Goal: Task Accomplishment & Management: Use online tool/utility

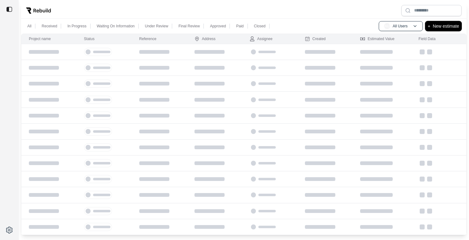
click at [436, 26] on p "New estimate" at bounding box center [446, 25] width 26 height 7
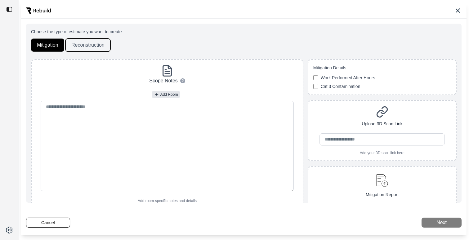
click at [82, 48] on button "Reconstruction" at bounding box center [87, 44] width 45 height 13
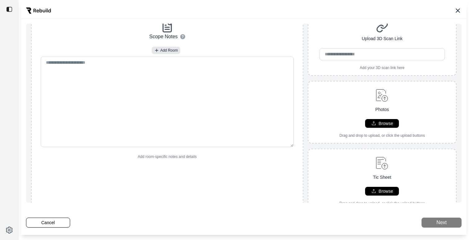
scroll to position [46, 0]
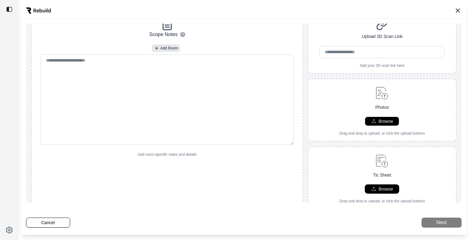
click at [378, 190] on button "Browse" at bounding box center [382, 188] width 34 height 9
click at [56, 223] on button "Cancel" at bounding box center [48, 222] width 44 height 10
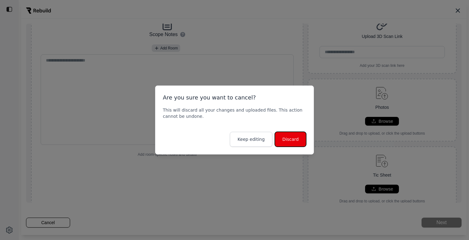
click at [285, 133] on button "Discard" at bounding box center [290, 139] width 31 height 15
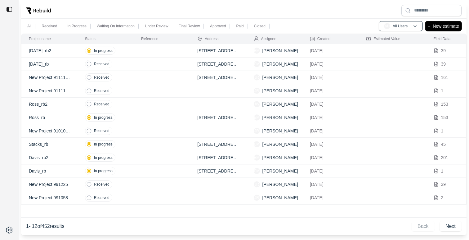
click at [435, 26] on p "New estimate" at bounding box center [446, 25] width 26 height 7
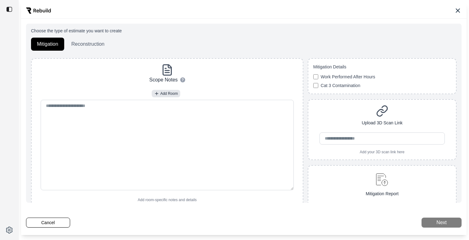
scroll to position [0, 0]
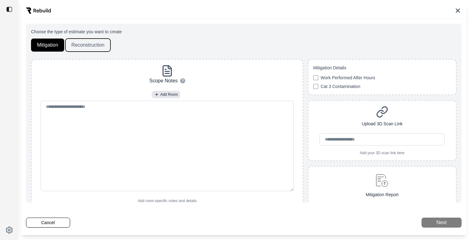
click at [83, 43] on button "Reconstruction" at bounding box center [87, 44] width 45 height 13
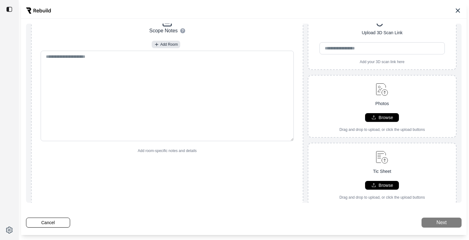
scroll to position [54, 0]
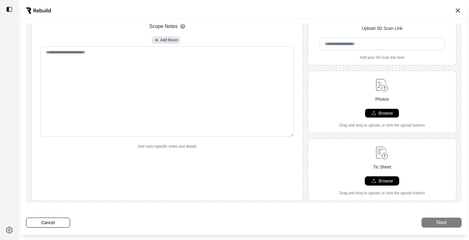
click at [387, 182] on p "Browse" at bounding box center [386, 181] width 15 height 6
type input "**********"
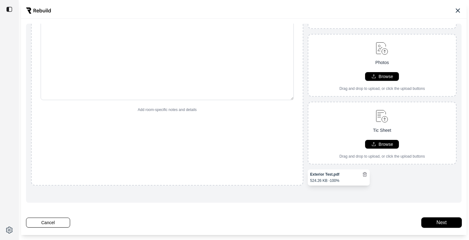
click at [448, 225] on button "Next" at bounding box center [442, 222] width 40 height 10
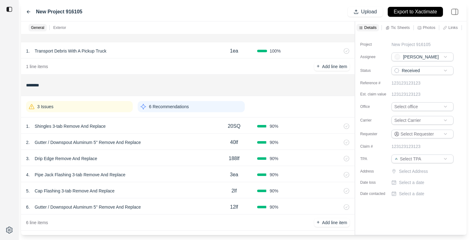
scroll to position [19, 0]
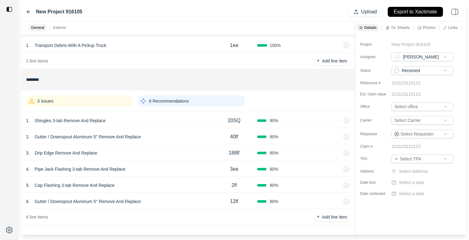
click at [118, 104] on div "3 Issues" at bounding box center [79, 100] width 107 height 11
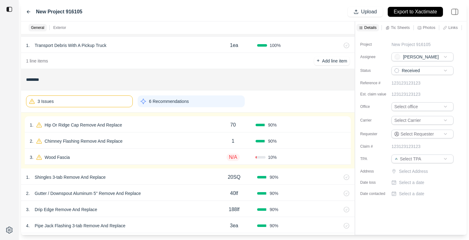
click at [118, 103] on div "3 Issues" at bounding box center [79, 101] width 107 height 12
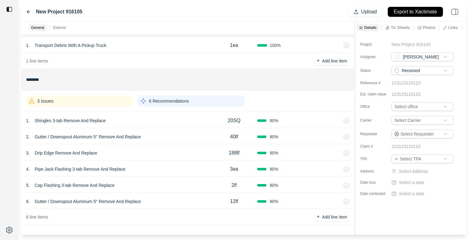
click at [194, 106] on div "6 Recommendations" at bounding box center [191, 100] width 107 height 11
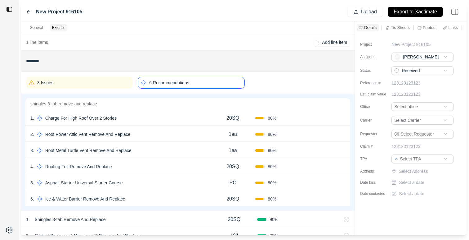
scroll to position [44, 0]
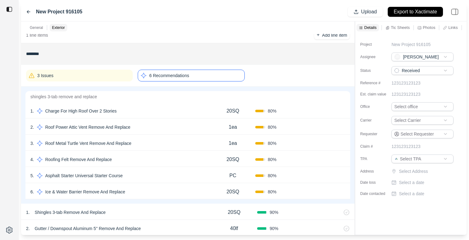
click at [31, 12] on div "New Project 916105" at bounding box center [54, 11] width 56 height 7
click at [28, 10] on icon at bounding box center [28, 11] width 5 height 5
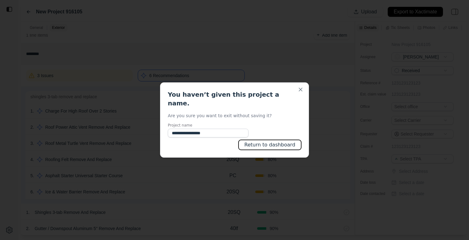
click at [289, 141] on button "Return to dashboard" at bounding box center [270, 145] width 63 height 10
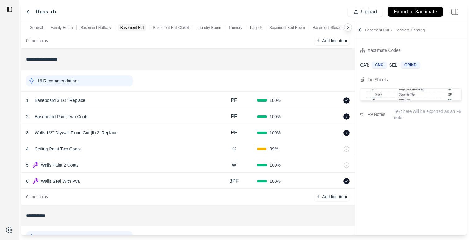
scroll to position [652, 0]
click at [361, 32] on icon at bounding box center [360, 30] width 6 height 6
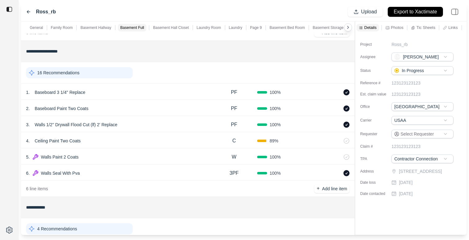
scroll to position [653, 0]
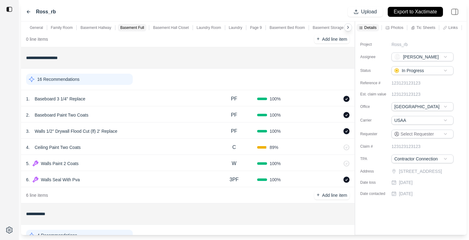
click at [254, 217] on input "**********" at bounding box center [188, 213] width 324 height 11
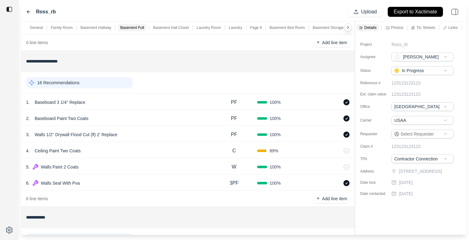
scroll to position [647, 0]
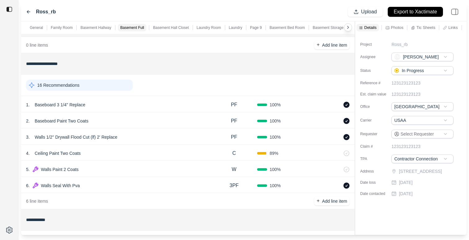
click at [27, 7] on div "Ross_rb Upload Export to Xactimate" at bounding box center [244, 11] width 446 height 19
click at [27, 9] on div "Ross_rb" at bounding box center [41, 11] width 30 height 7
click at [29, 10] on icon at bounding box center [28, 11] width 5 height 5
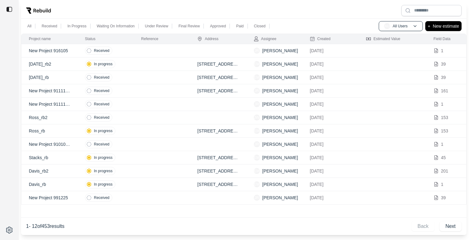
click at [327, 15] on div at bounding box center [244, 10] width 446 height 16
click at [146, 58] on td at bounding box center [162, 63] width 56 height 13
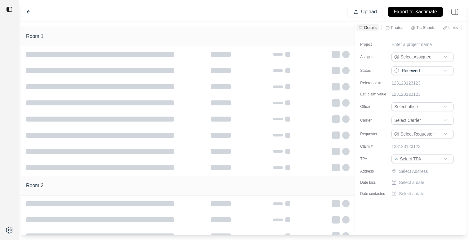
type input "**********"
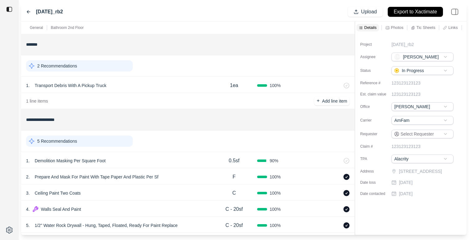
click at [25, 12] on div "Raja_rb2 Upload Export to Xactimate" at bounding box center [244, 11] width 446 height 19
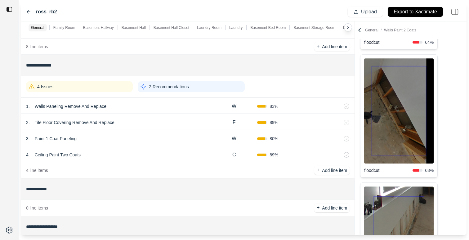
scroll to position [172, 0]
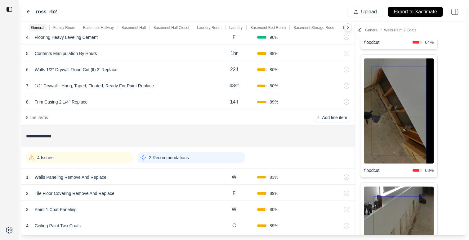
click at [128, 181] on div "1 . Walls Paneling Remove And Replace W 83 %" at bounding box center [188, 176] width 334 height 16
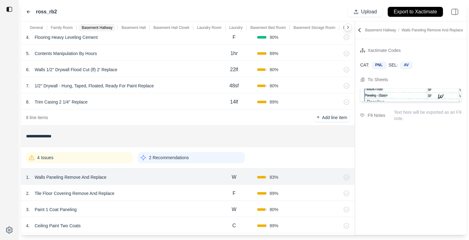
scroll to position [0, 0]
click at [139, 195] on div "2 . Tile Floor Covering Remove And Replace" at bounding box center [118, 193] width 185 height 9
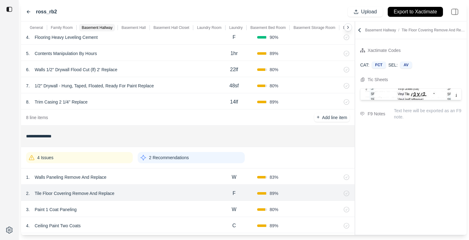
click at [164, 158] on p "2 Recommendations" at bounding box center [169, 157] width 40 height 6
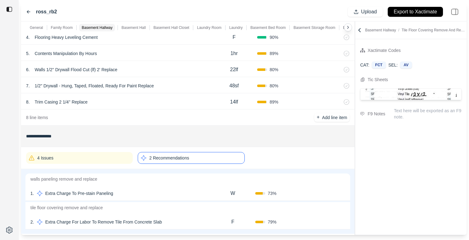
click at [165, 188] on div "1 . Extra Charge To Pre-stain Paneling W 73 % Confirm" at bounding box center [187, 192] width 325 height 16
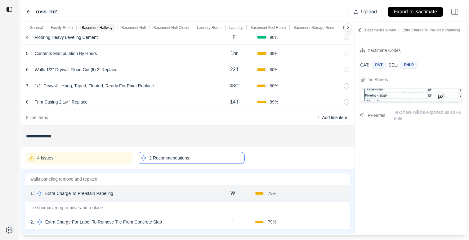
click at [166, 225] on div "2 . Extra Charge For Labor To Remove Tile From Concrete Slab" at bounding box center [120, 221] width 180 height 9
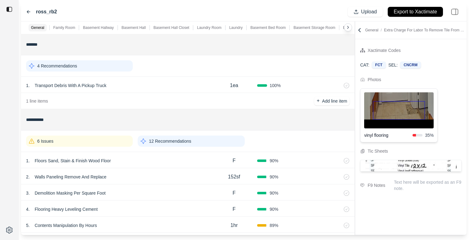
click at [359, 28] on icon at bounding box center [360, 30] width 6 height 6
